Goal: Information Seeking & Learning: Understand process/instructions

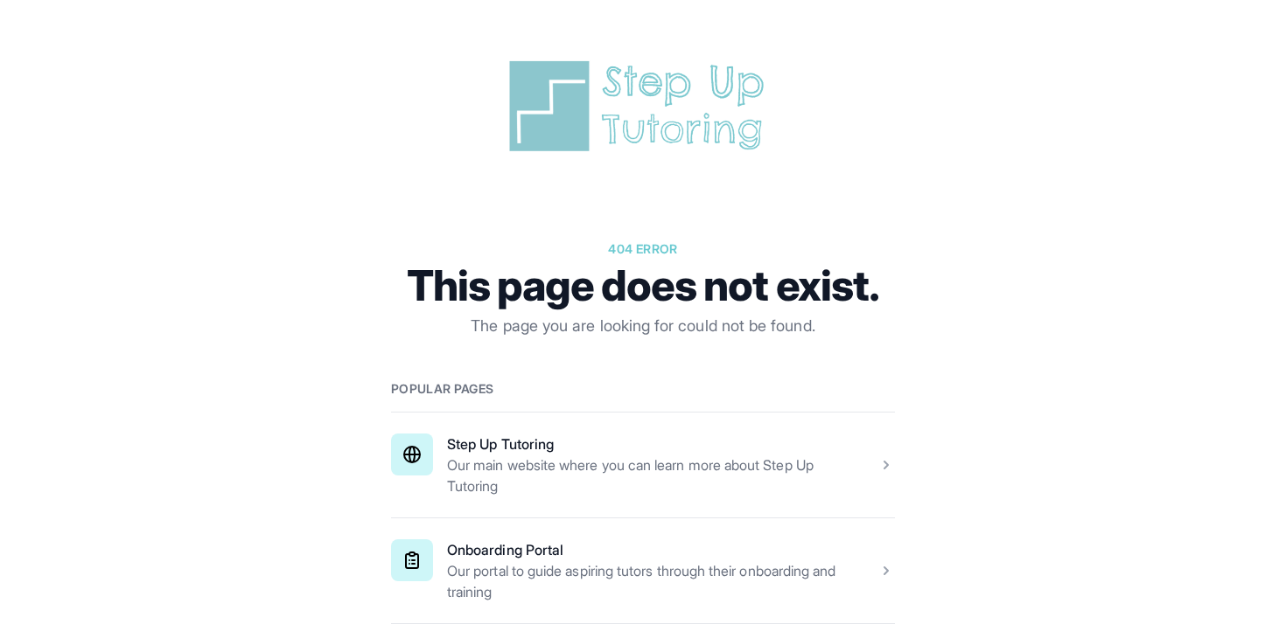
scroll to position [282, 0]
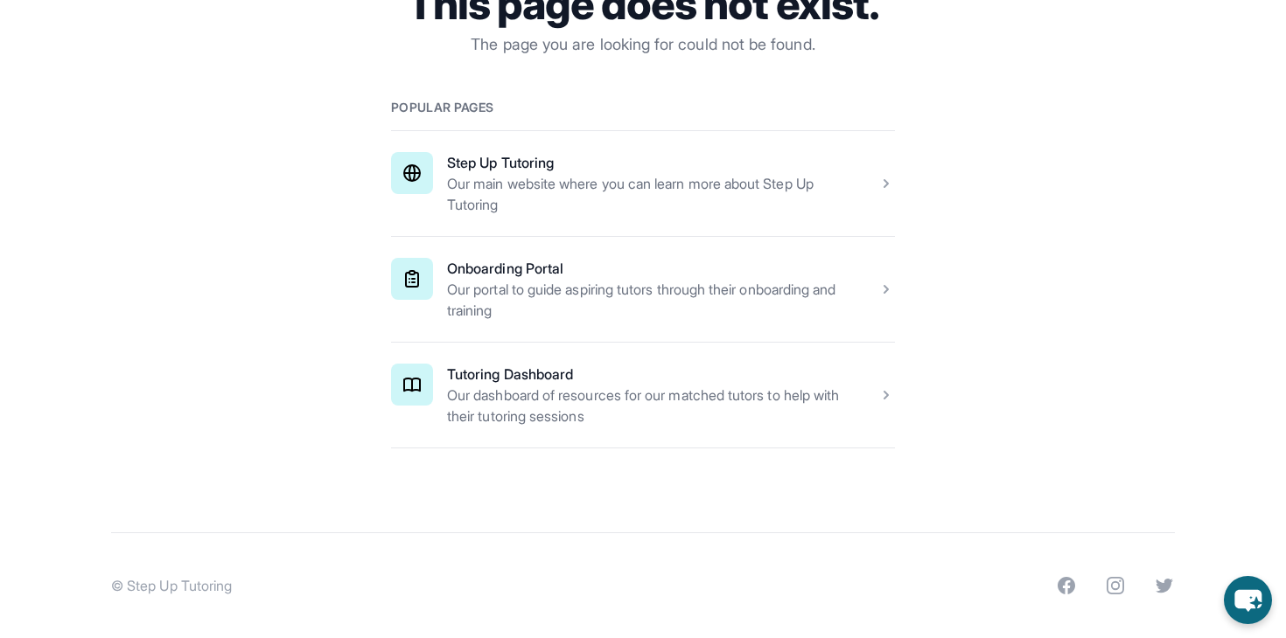
click at [559, 395] on span at bounding box center [643, 395] width 504 height 105
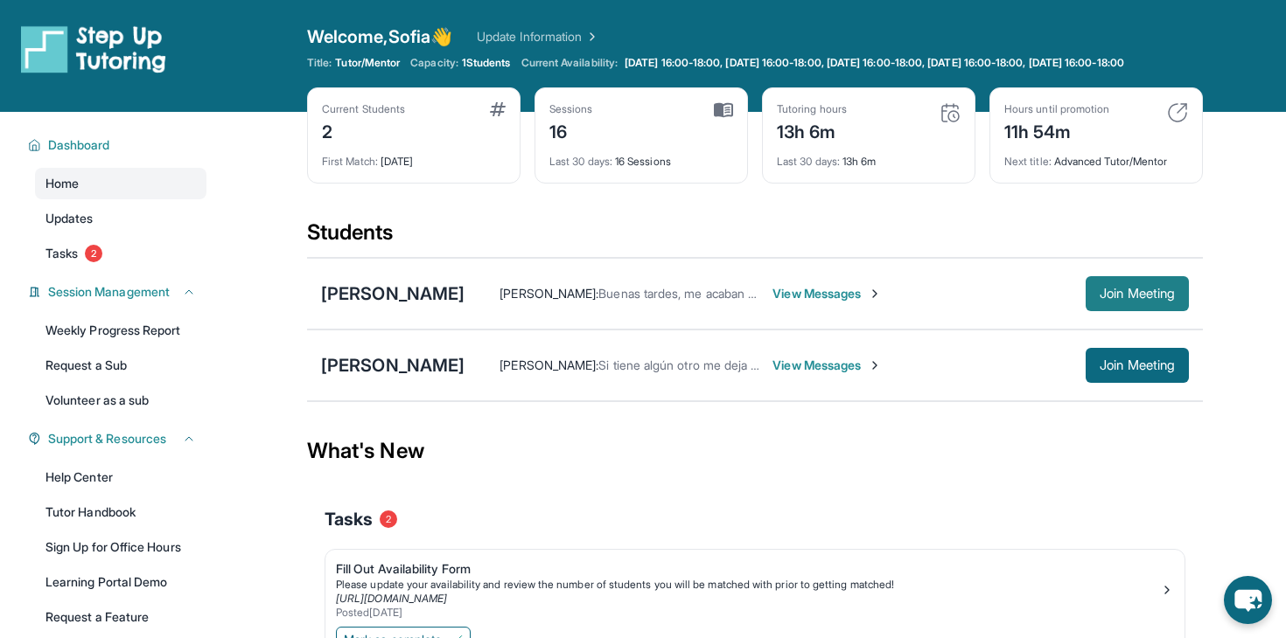
click at [1130, 299] on span "Join Meeting" at bounding box center [1136, 294] width 75 height 10
click at [406, 306] on div "[PERSON_NAME]" at bounding box center [392, 294] width 143 height 24
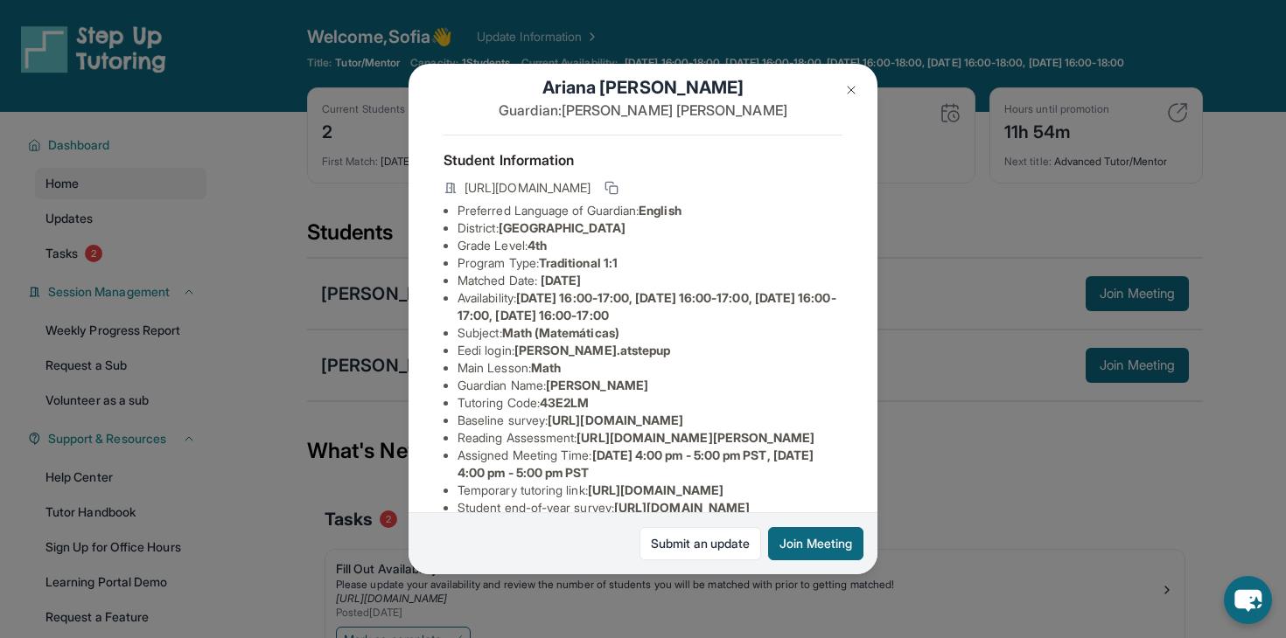
scroll to position [45, 0]
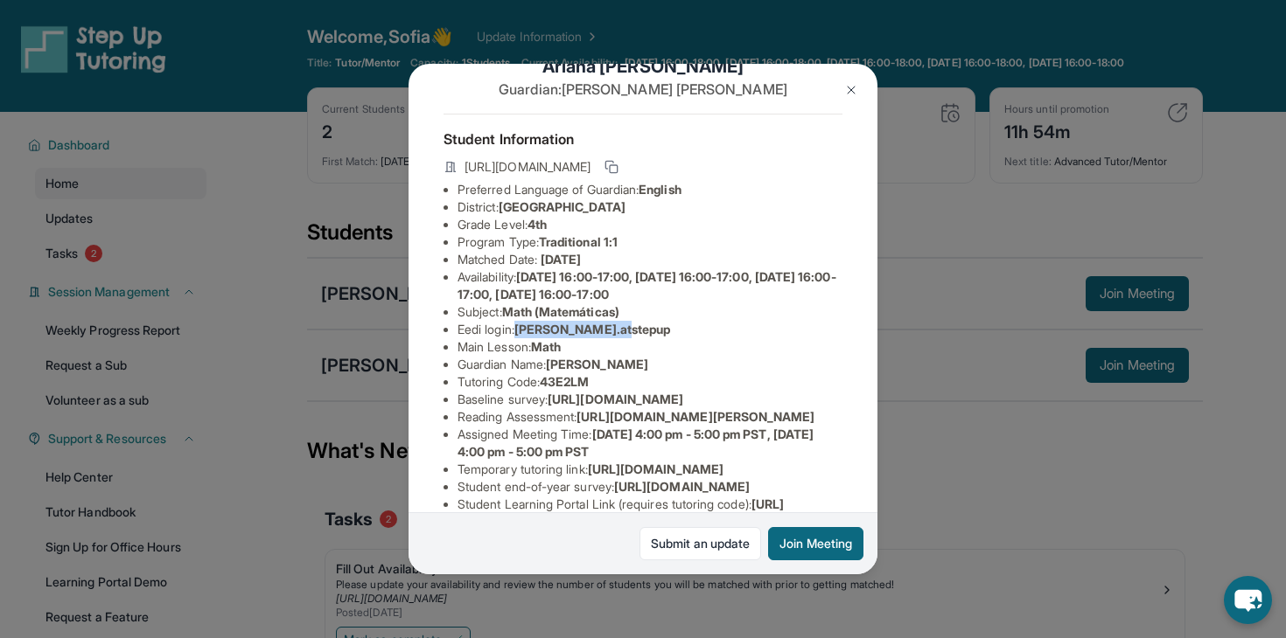
drag, startPoint x: 521, startPoint y: 328, endPoint x: 678, endPoint y: 328, distance: 156.5
click at [678, 328] on li "Eedi login : [PERSON_NAME].atstepup" at bounding box center [649, 329] width 385 height 17
copy span "[PERSON_NAME].atstepup"
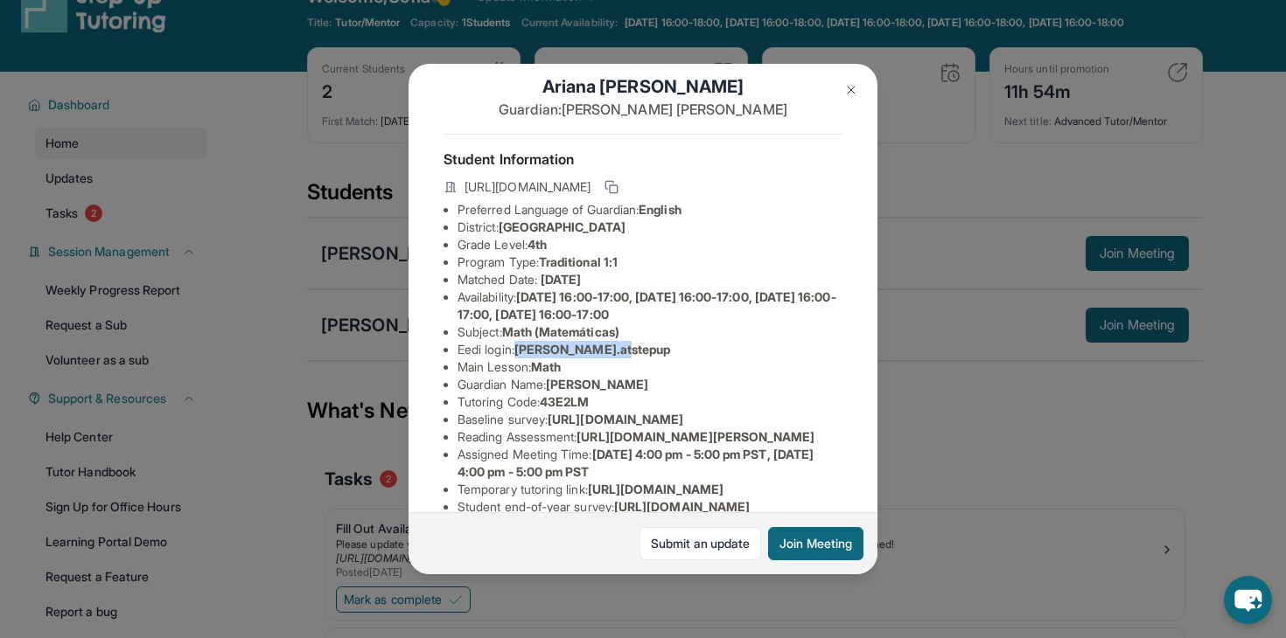
scroll to position [0, 0]
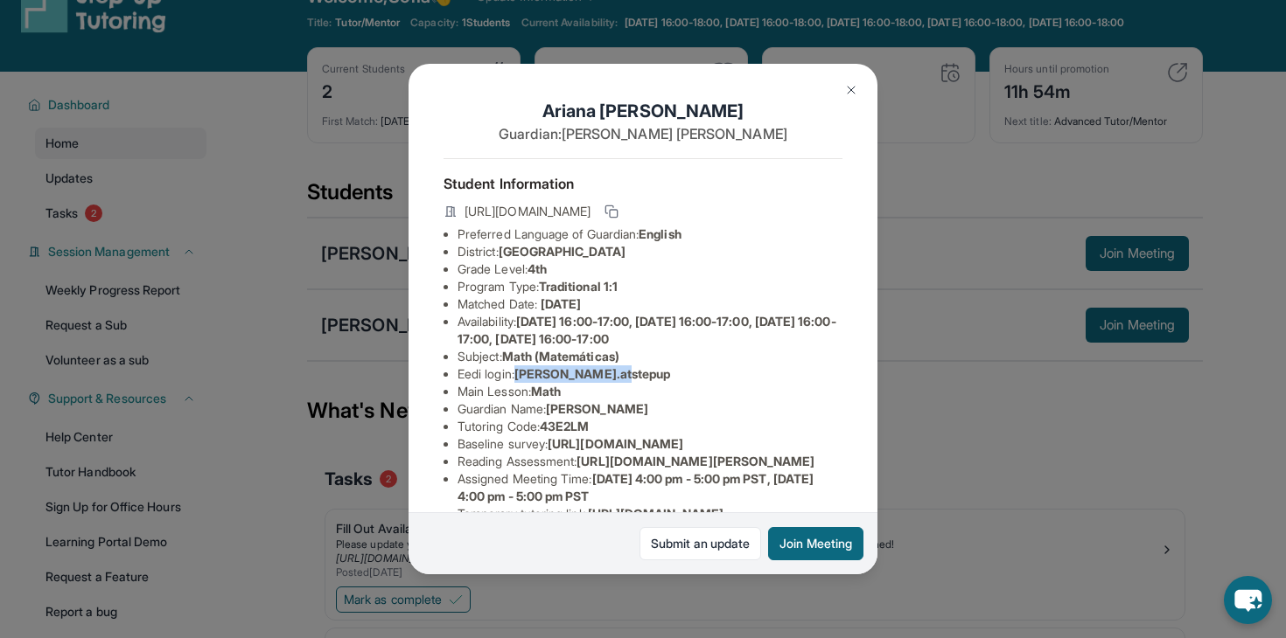
click at [521, 372] on span "[PERSON_NAME].atstepup" at bounding box center [592, 373] width 157 height 15
drag, startPoint x: 521, startPoint y: 372, endPoint x: 660, endPoint y: 372, distance: 139.1
click at [660, 372] on li "Eedi login : [PERSON_NAME].atstepup" at bounding box center [649, 374] width 385 height 17
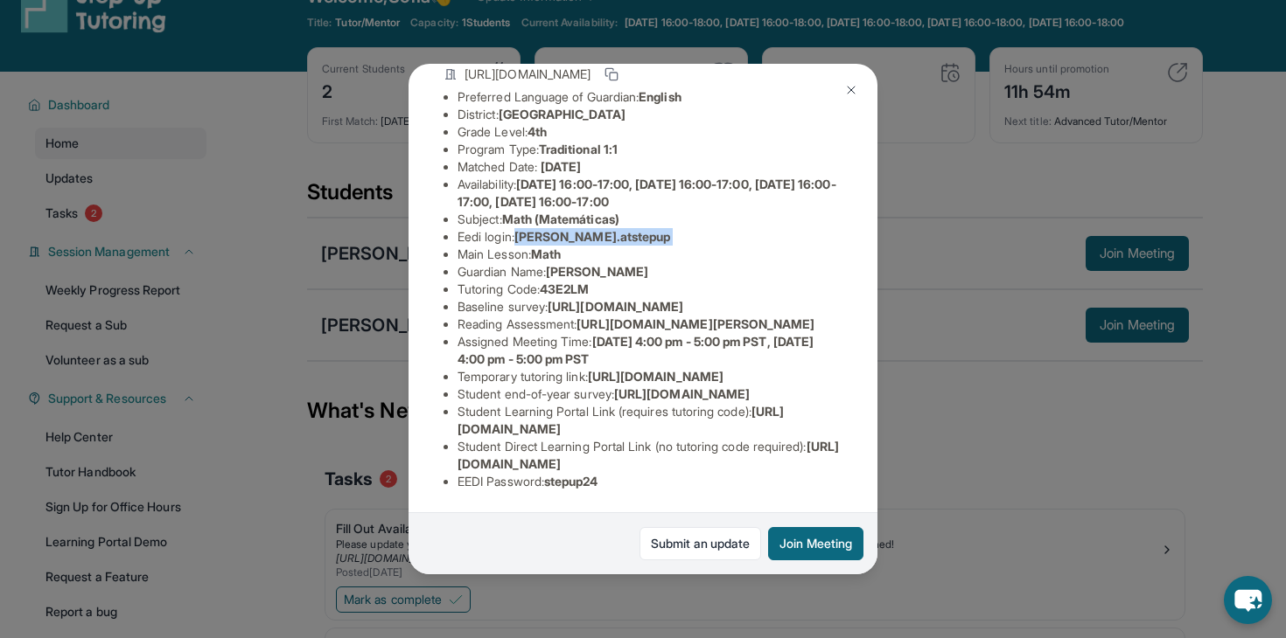
scroll to position [312, 0]
drag, startPoint x: 552, startPoint y: 486, endPoint x: 631, endPoint y: 486, distance: 78.7
click at [631, 486] on li "EEDI Password : stepup24" at bounding box center [649, 481] width 385 height 17
copy span "stepup24"
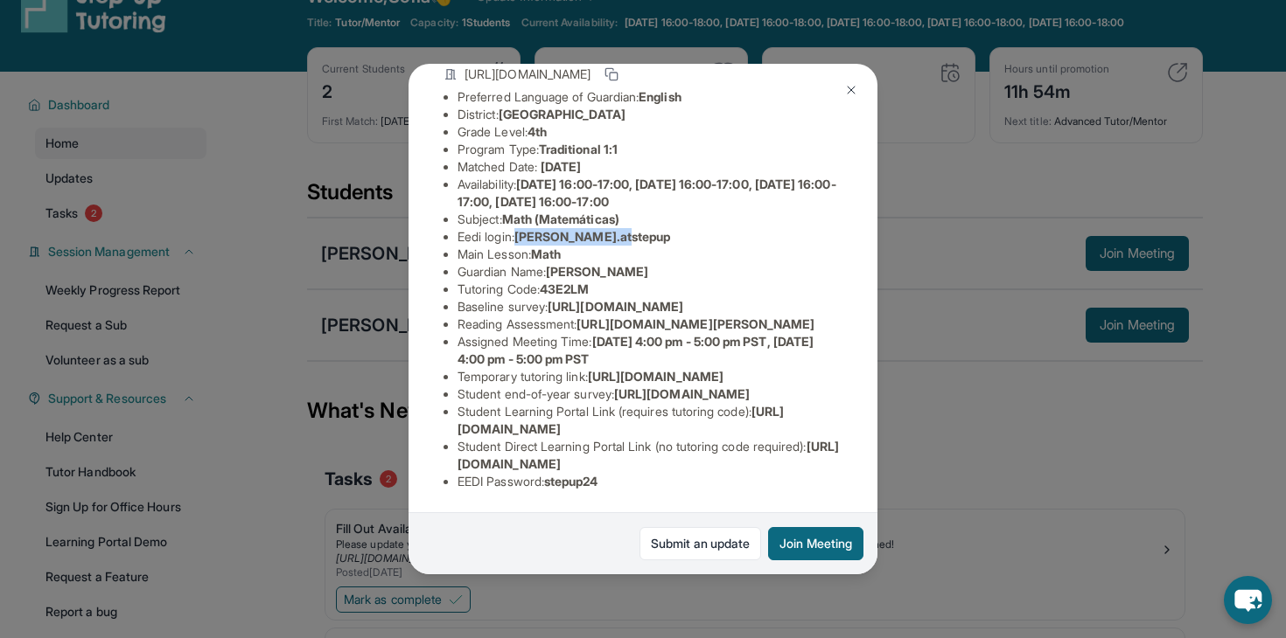
drag, startPoint x: 520, startPoint y: 222, endPoint x: 667, endPoint y: 221, distance: 146.9
click at [667, 228] on li "Eedi login : [PERSON_NAME].atstepup" at bounding box center [649, 236] width 385 height 17
copy span "[PERSON_NAME].atstepup"
click at [555, 485] on span "stepup24" at bounding box center [571, 481] width 54 height 15
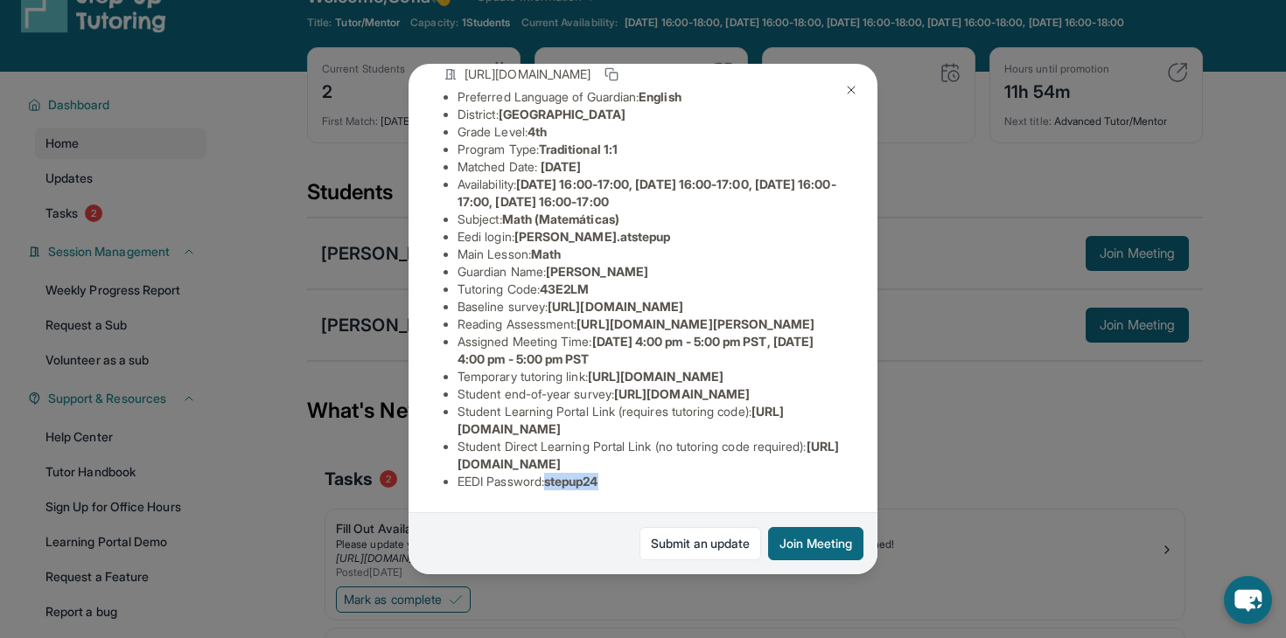
drag, startPoint x: 549, startPoint y: 485, endPoint x: 658, endPoint y: 485, distance: 108.4
click at [658, 485] on li "EEDI Password : stepup24" at bounding box center [649, 481] width 385 height 17
copy li "stepup24"
click at [540, 474] on li "EEDI Password : stepup24" at bounding box center [649, 481] width 385 height 17
drag, startPoint x: 550, startPoint y: 483, endPoint x: 776, endPoint y: 493, distance: 225.9
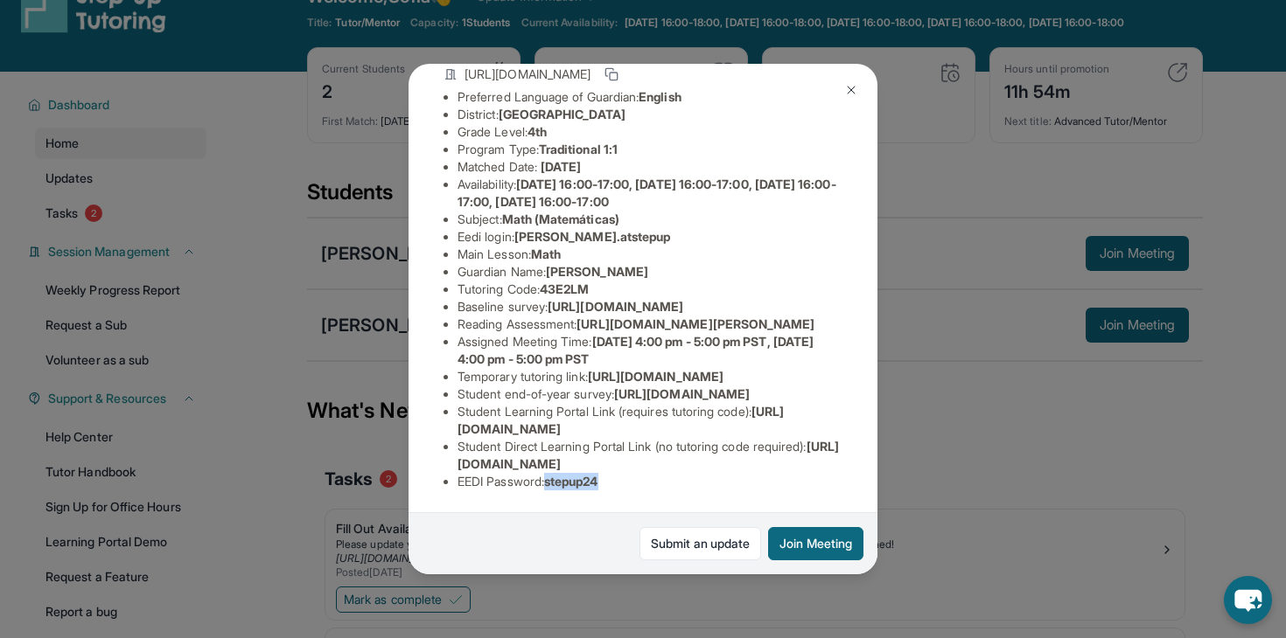
click at [776, 493] on div "Student Information [URL][DOMAIN_NAME] Preferred Language of Guardian: English …" at bounding box center [642, 263] width 399 height 484
copy li "stepup24"
click at [632, 484] on li "EEDI Password : stepup24" at bounding box center [649, 481] width 385 height 17
drag, startPoint x: 554, startPoint y: 483, endPoint x: 617, endPoint y: 483, distance: 63.0
click at [617, 483] on li "EEDI Password : stepup24" at bounding box center [649, 481] width 385 height 17
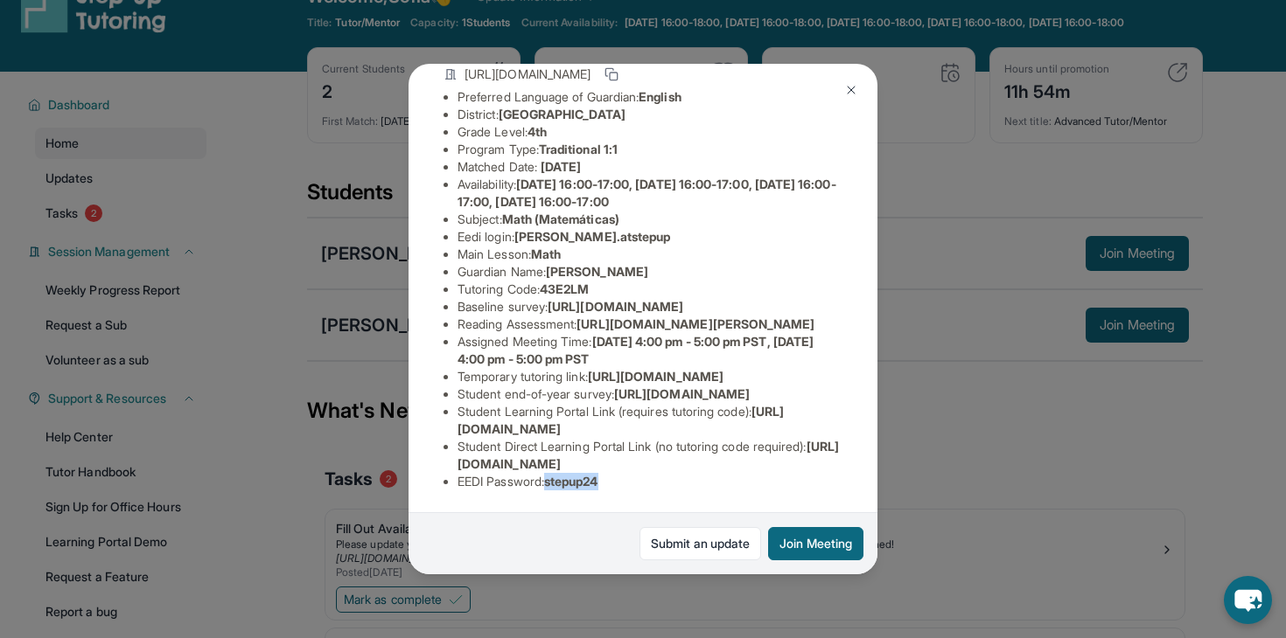
copy span "stepup24"
click at [585, 246] on li "Main Lesson : Math" at bounding box center [649, 254] width 385 height 17
click at [519, 228] on li "Eedi login : [PERSON_NAME].atstepup" at bounding box center [649, 236] width 385 height 17
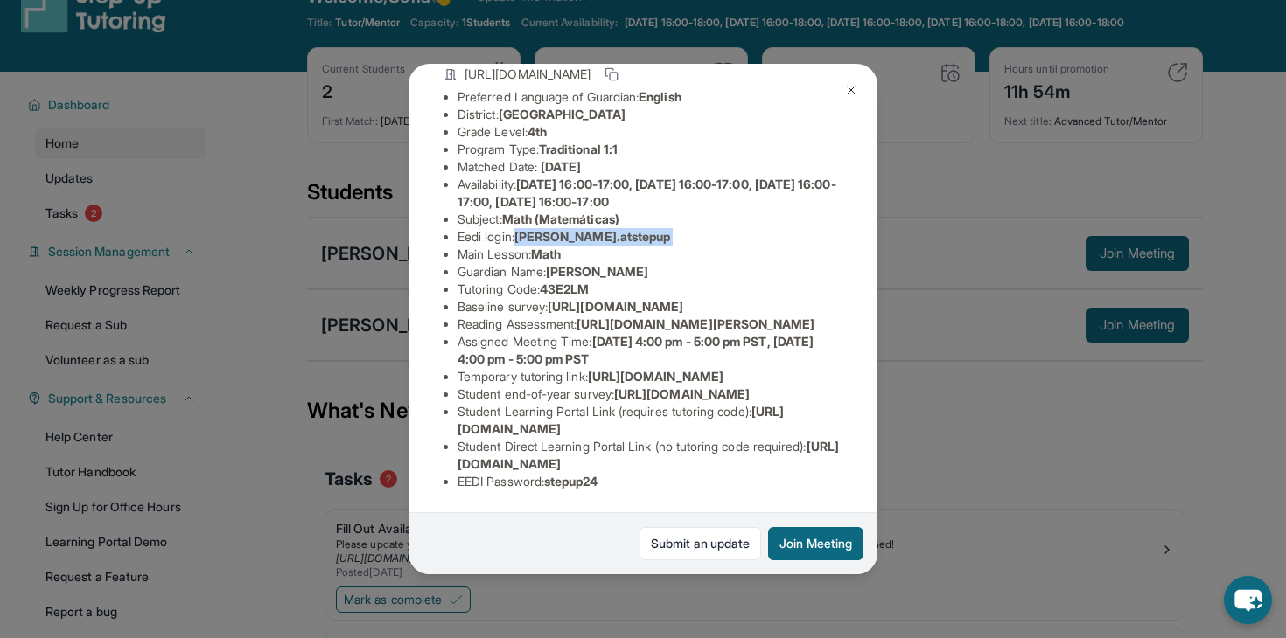
drag, startPoint x: 519, startPoint y: 192, endPoint x: 620, endPoint y: 191, distance: 101.5
click at [620, 228] on li "Eedi login : [PERSON_NAME].atstepup" at bounding box center [649, 236] width 385 height 17
copy li "[PERSON_NAME].atstepup"
